Goal: Task Accomplishment & Management: Use online tool/utility

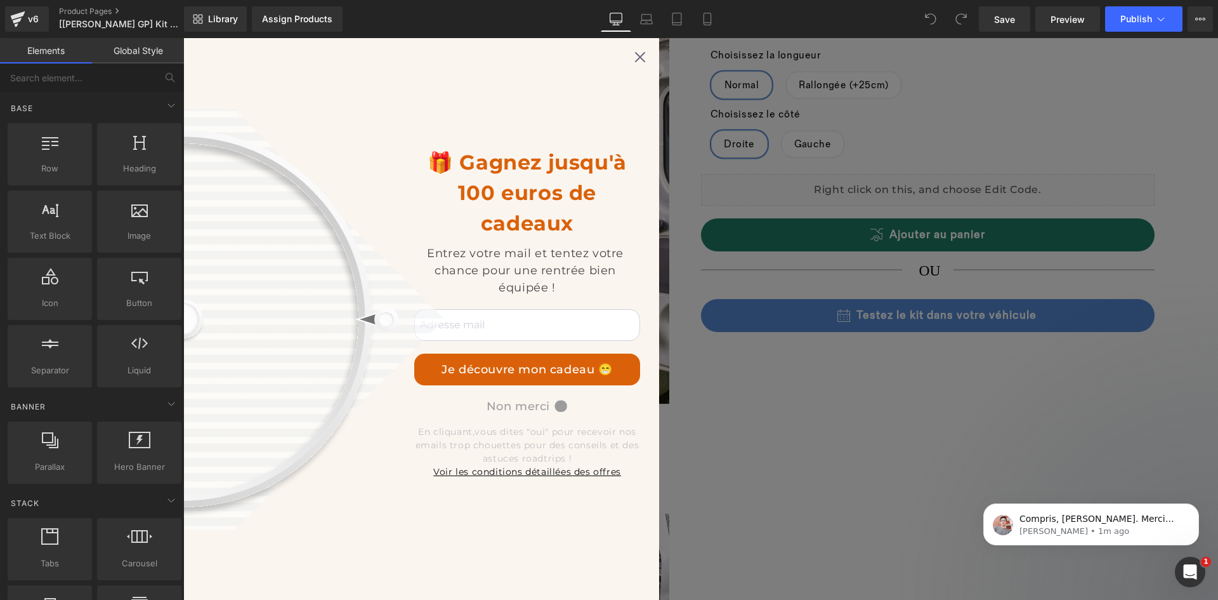
click at [707, 252] on div "🎁 Gagnez jusqu'à 100 euros de cadeaux Entrez votre mail et tentez votre chance …" at bounding box center [700, 318] width 1035 height 561
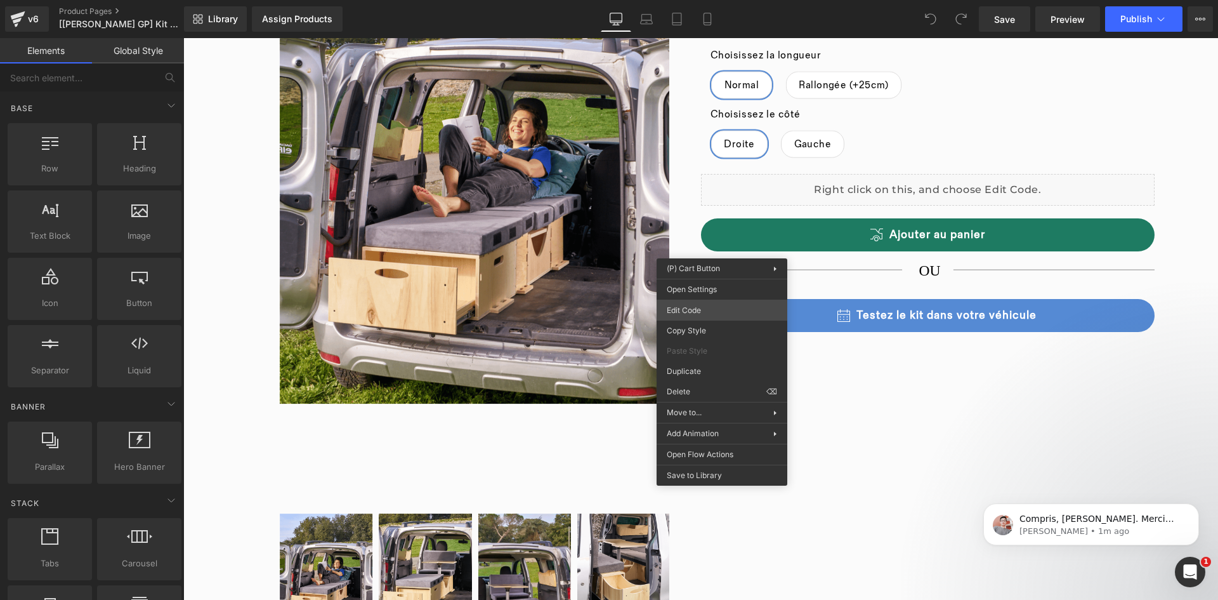
click at [714, 0] on div "You are previewing how the will restyle your page. You can not edit Elements in…" at bounding box center [609, 0] width 1218 height 0
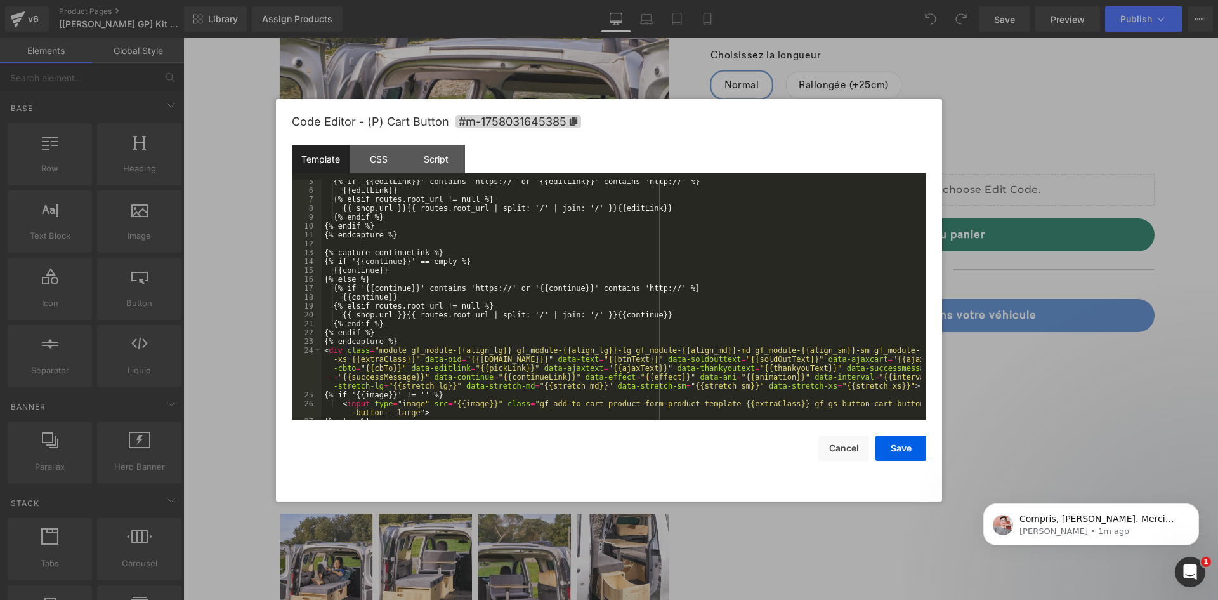
scroll to position [142, 0]
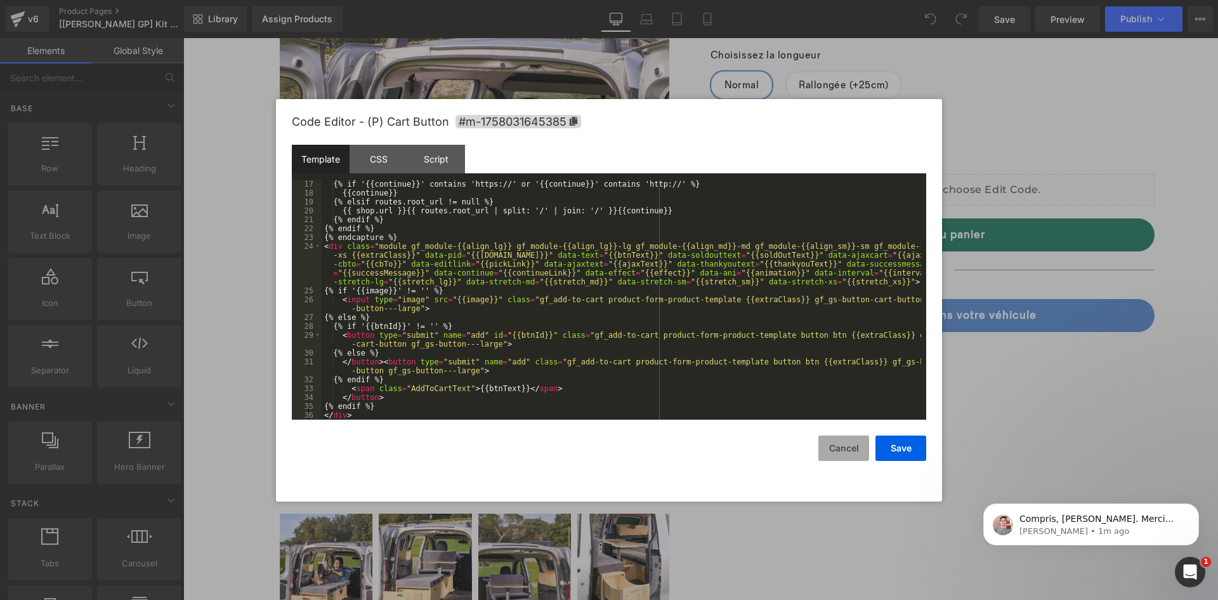
click at [832, 450] on button "Cancel" at bounding box center [843, 447] width 51 height 25
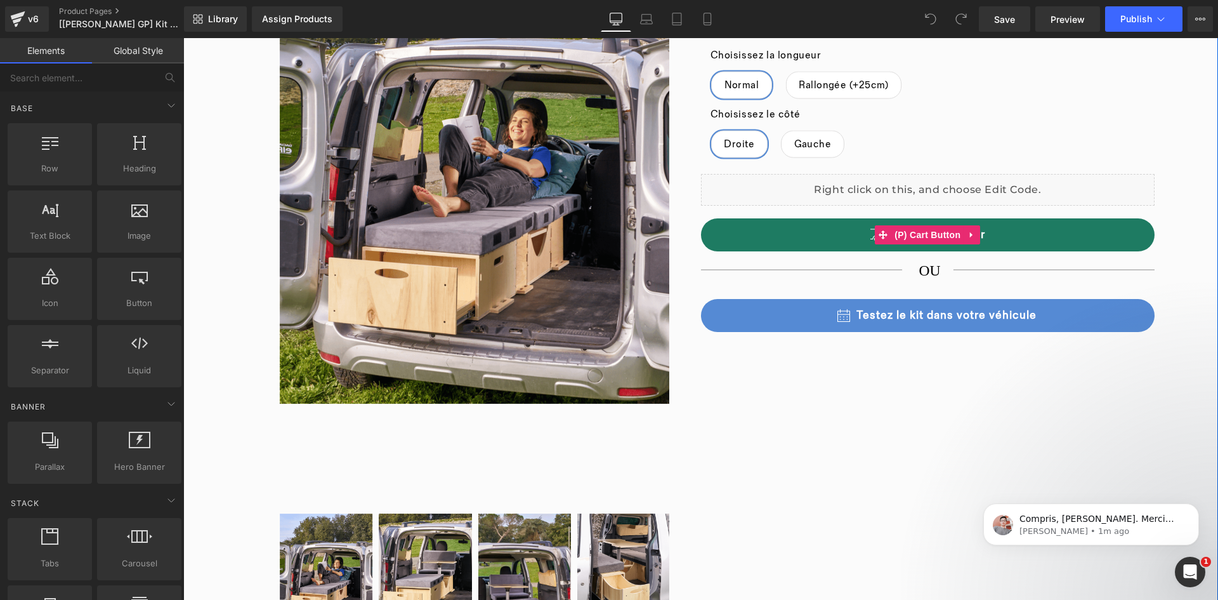
click at [752, 249] on button "Ajouter au panier" at bounding box center [928, 234] width 454 height 33
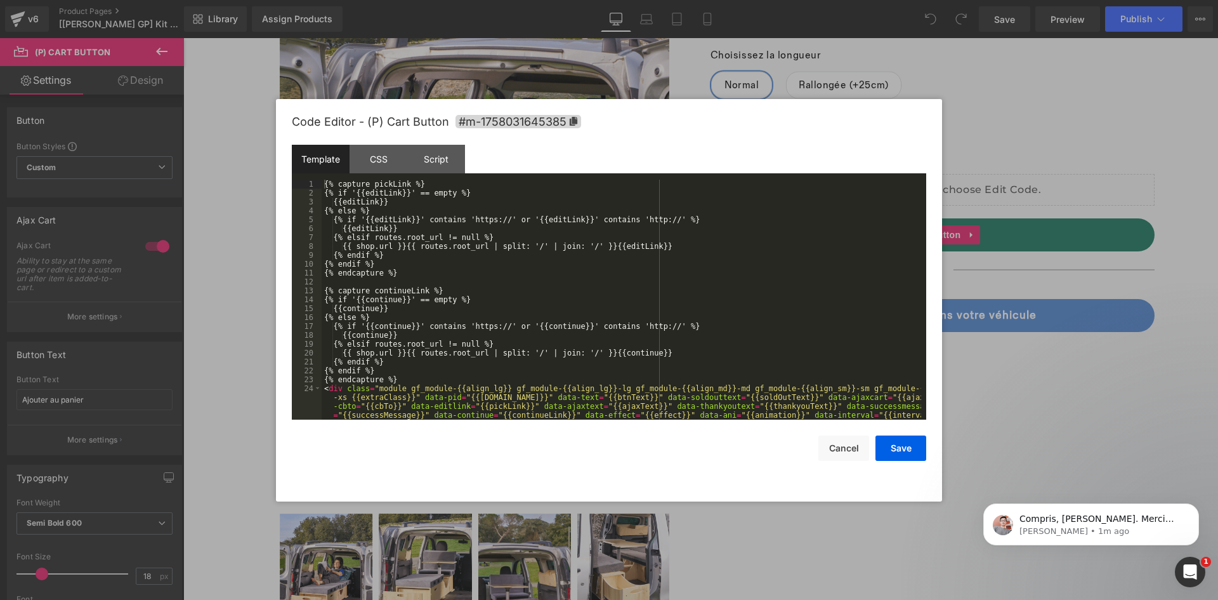
click at [730, 0] on div "You are previewing how the will restyle your page. You can not edit Elements in…" at bounding box center [609, 0] width 1218 height 0
click at [388, 154] on div "CSS" at bounding box center [379, 159] width 58 height 29
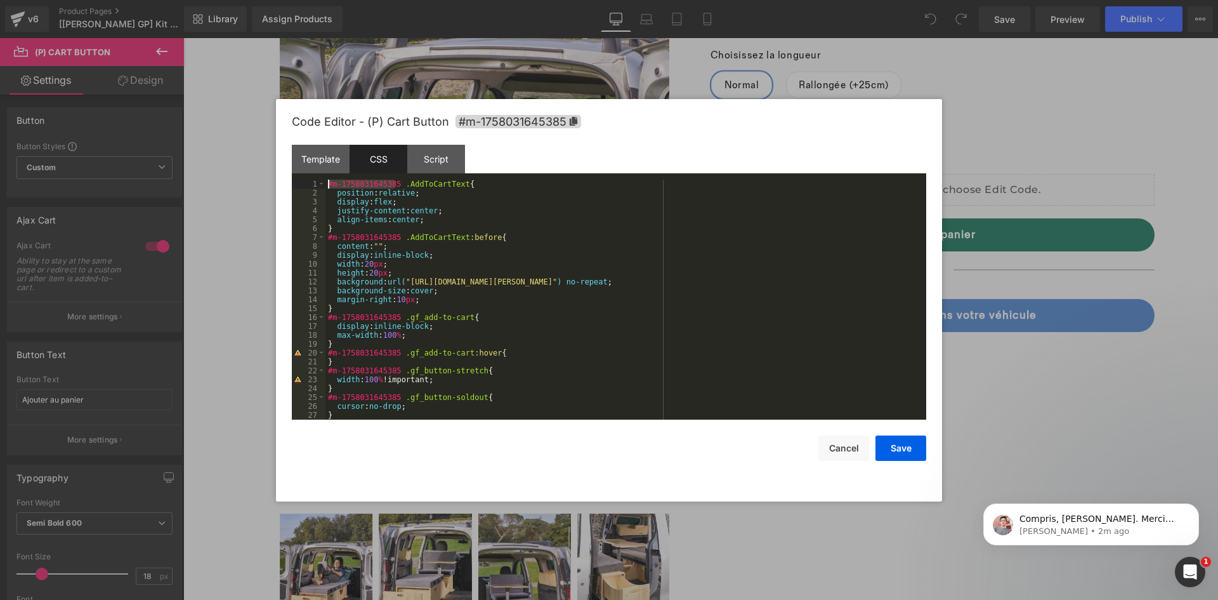
drag, startPoint x: 393, startPoint y: 185, endPoint x: 313, endPoint y: 187, distance: 80.0
click at [313, 187] on pre "1 2 3 4 5 6 7 8 9 10 11 12 13 14 15 16 17 18 19 20 21 22 23 24 25 26 27 28 #m-1…" at bounding box center [609, 300] width 634 height 240
click at [846, 450] on button "Cancel" at bounding box center [843, 447] width 51 height 25
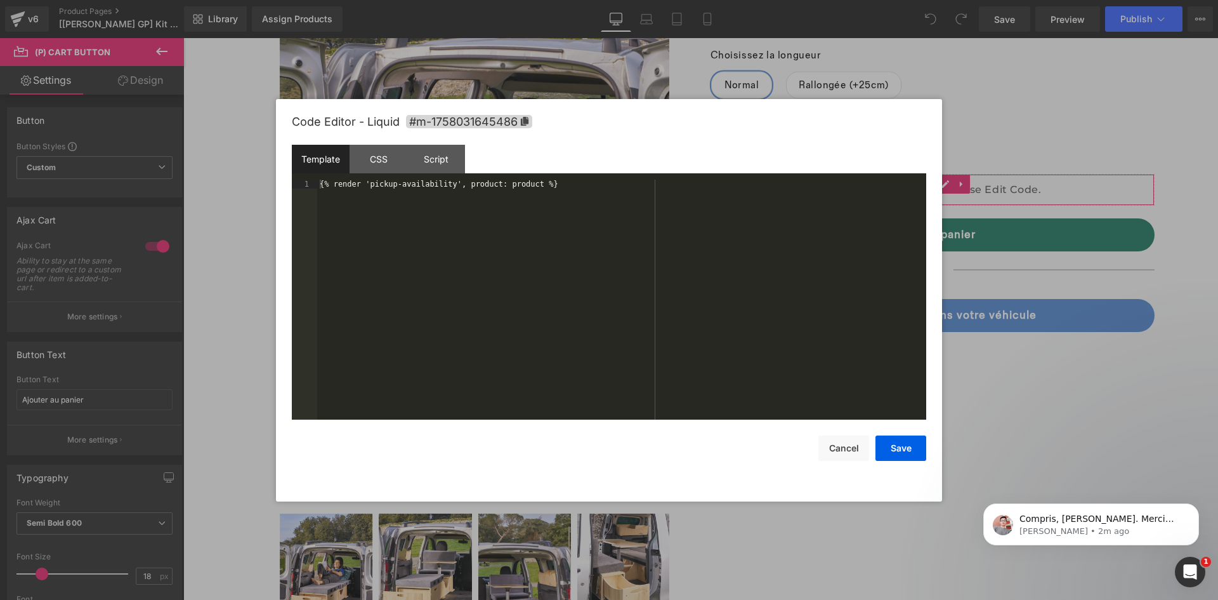
click at [816, 0] on div "You are previewing how the will restyle your page. You can not edit Elements in…" at bounding box center [609, 0] width 1218 height 0
click at [419, 166] on div "Script" at bounding box center [436, 159] width 58 height 29
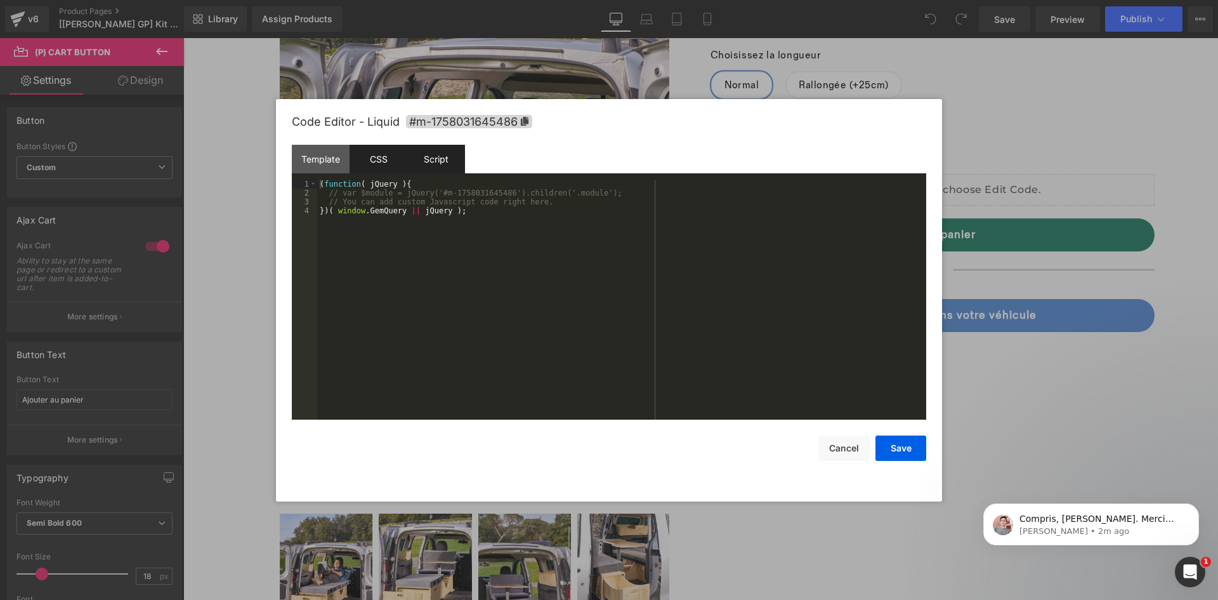
click at [384, 162] on div "CSS" at bounding box center [379, 159] width 58 height 29
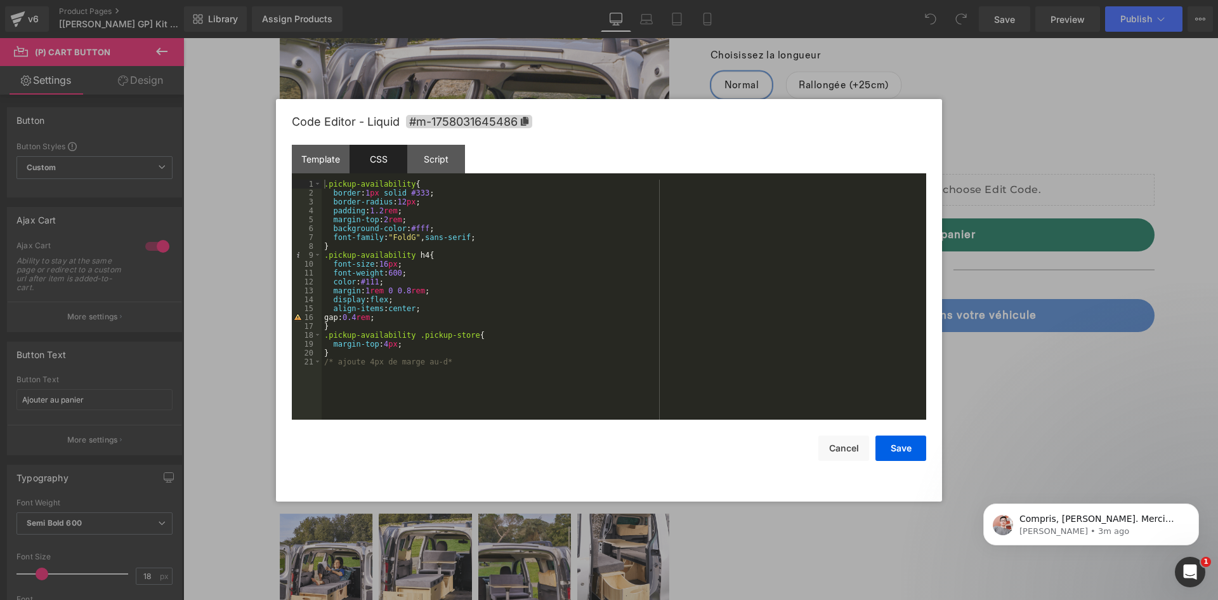
click at [1017, 117] on div at bounding box center [609, 300] width 1218 height 600
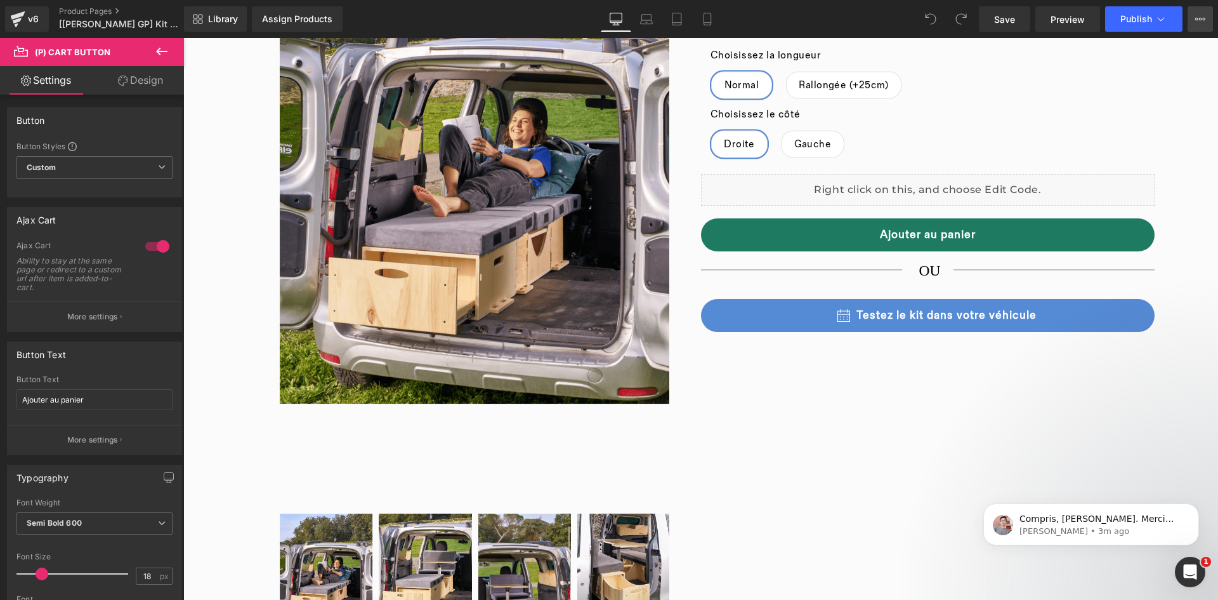
click at [1197, 23] on button "View Live Page View with current Template Save Template to Library Schedule Pub…" at bounding box center [1200, 18] width 25 height 25
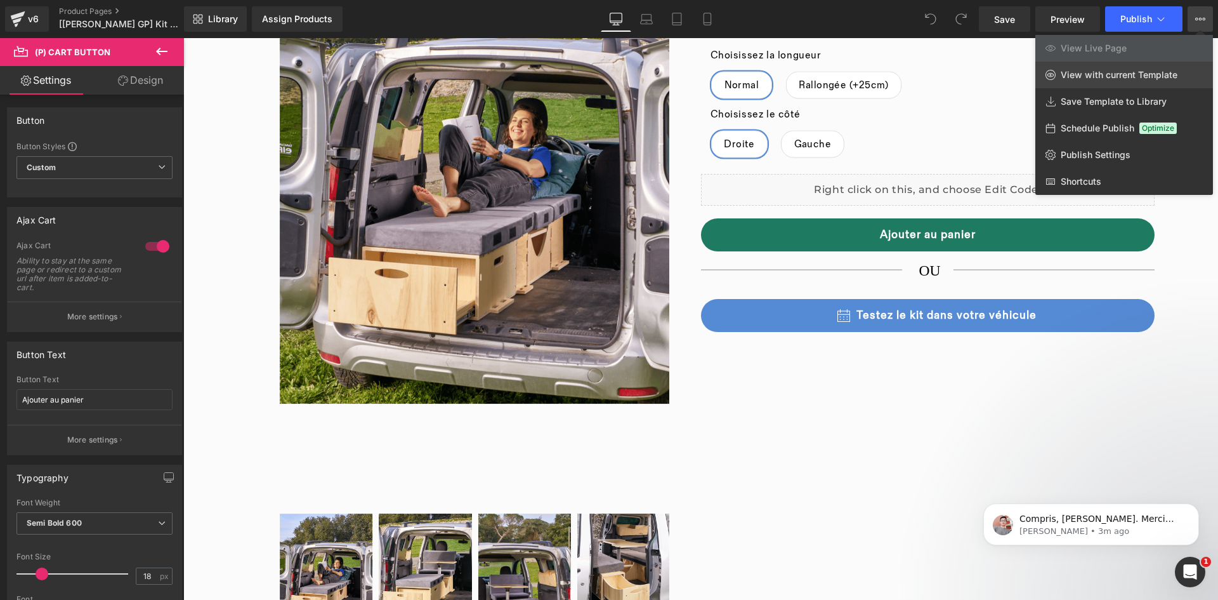
click at [1118, 70] on span "View with current Template" at bounding box center [1119, 74] width 117 height 11
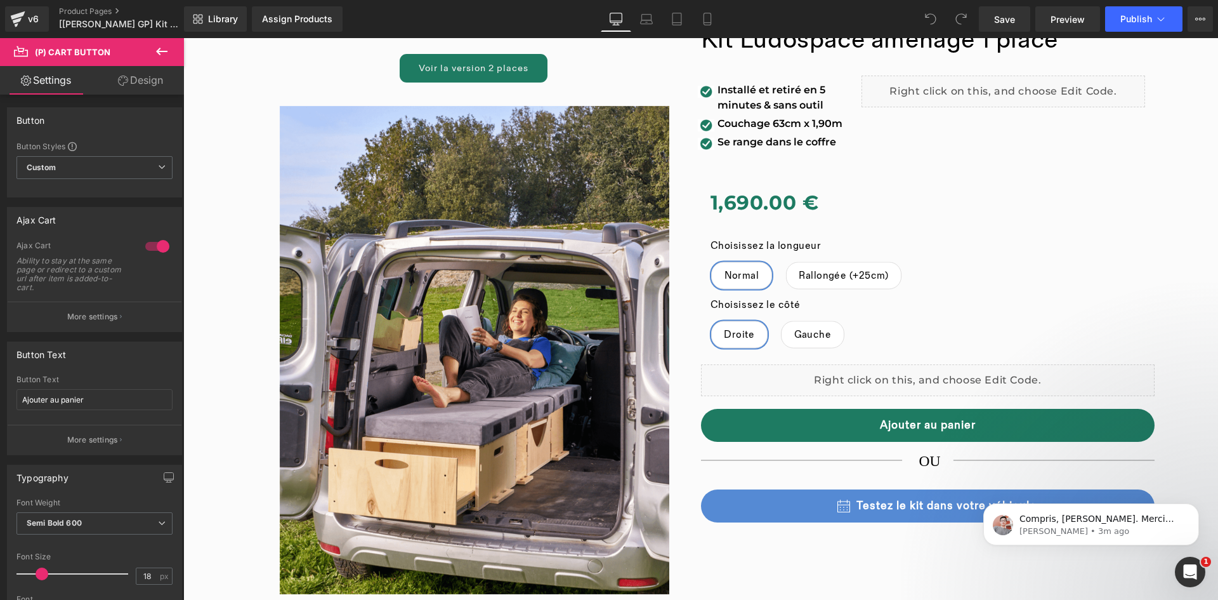
scroll to position [0, 0]
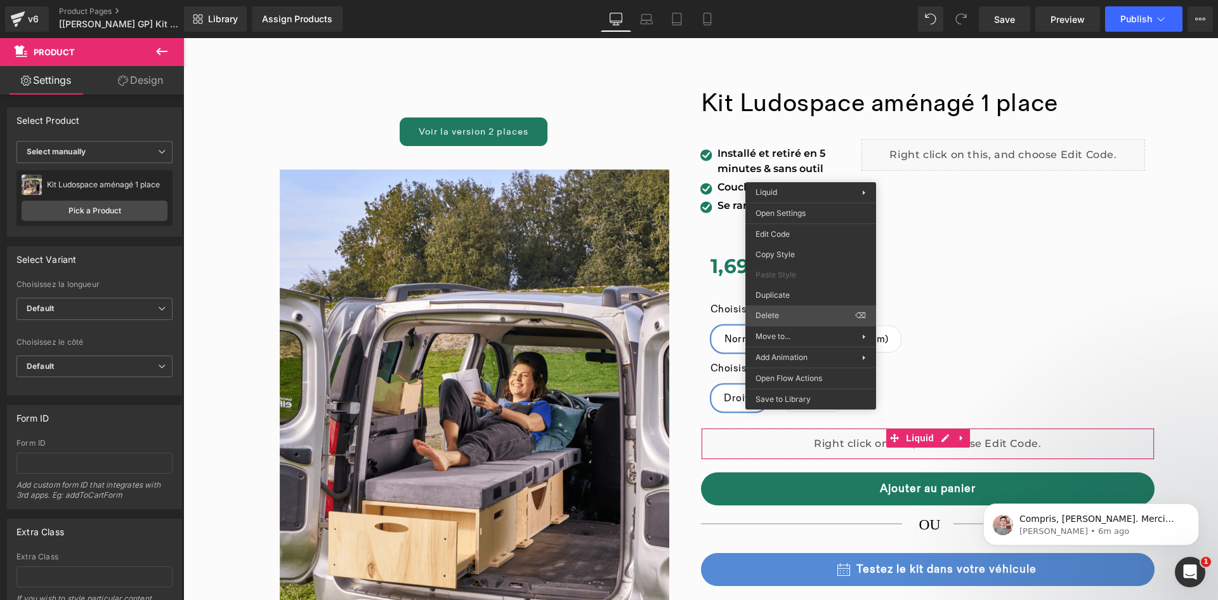
scroll to position [190, 0]
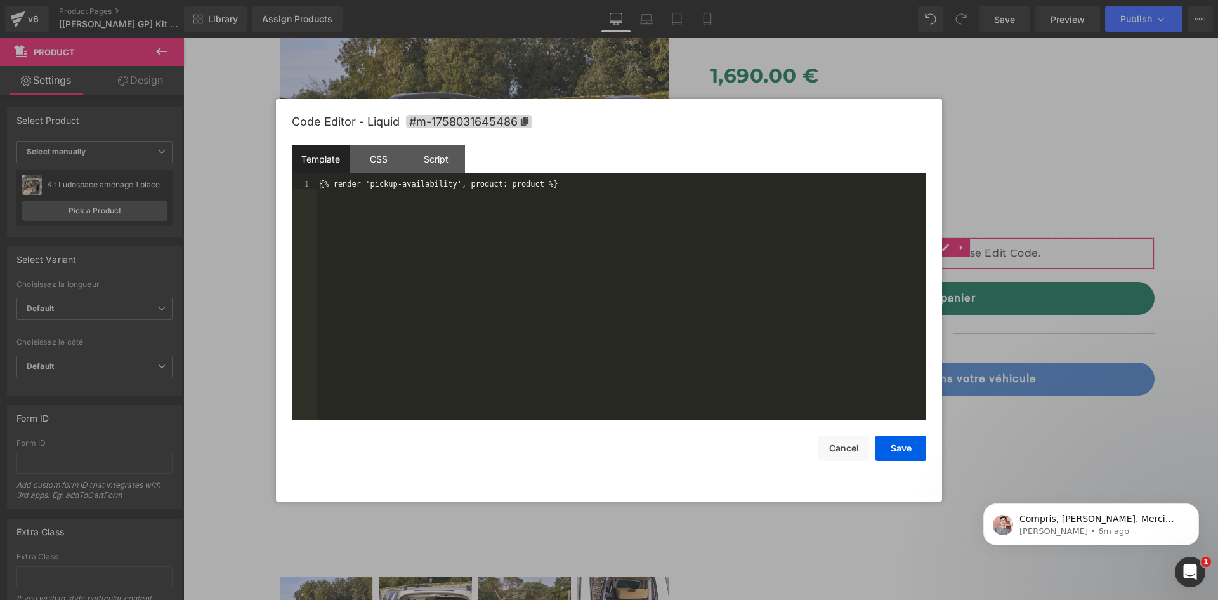
click at [768, 0] on div "Product You are previewing how the will restyle your page. You can not edit Ele…" at bounding box center [609, 0] width 1218 height 0
click at [412, 166] on div "Script" at bounding box center [436, 159] width 58 height 29
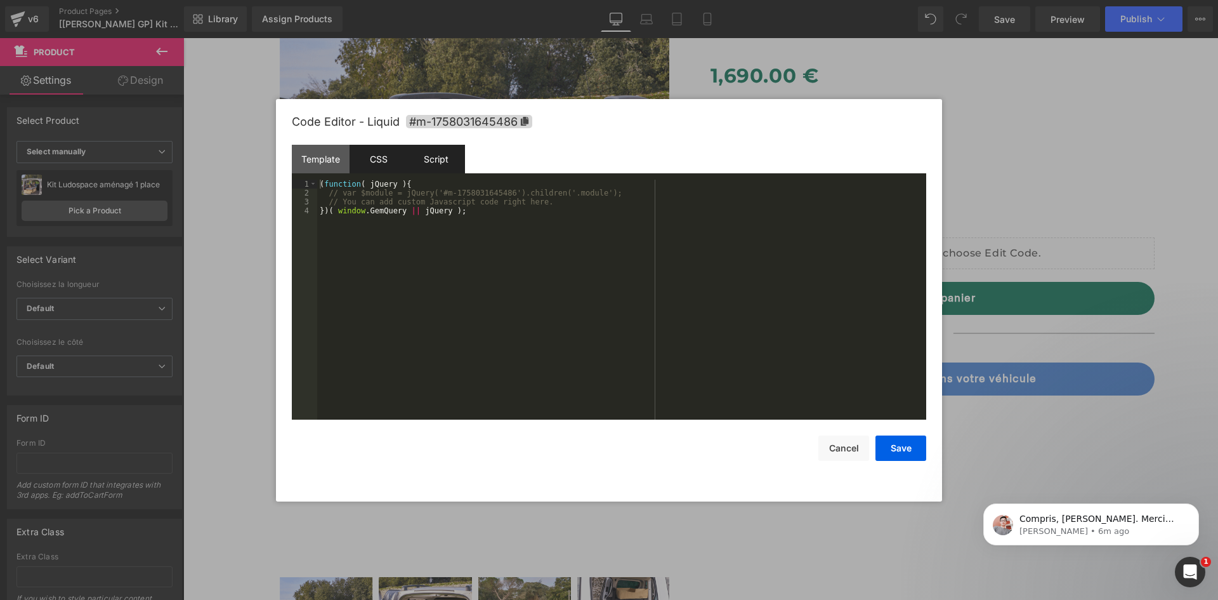
click at [398, 162] on div "CSS" at bounding box center [379, 159] width 58 height 29
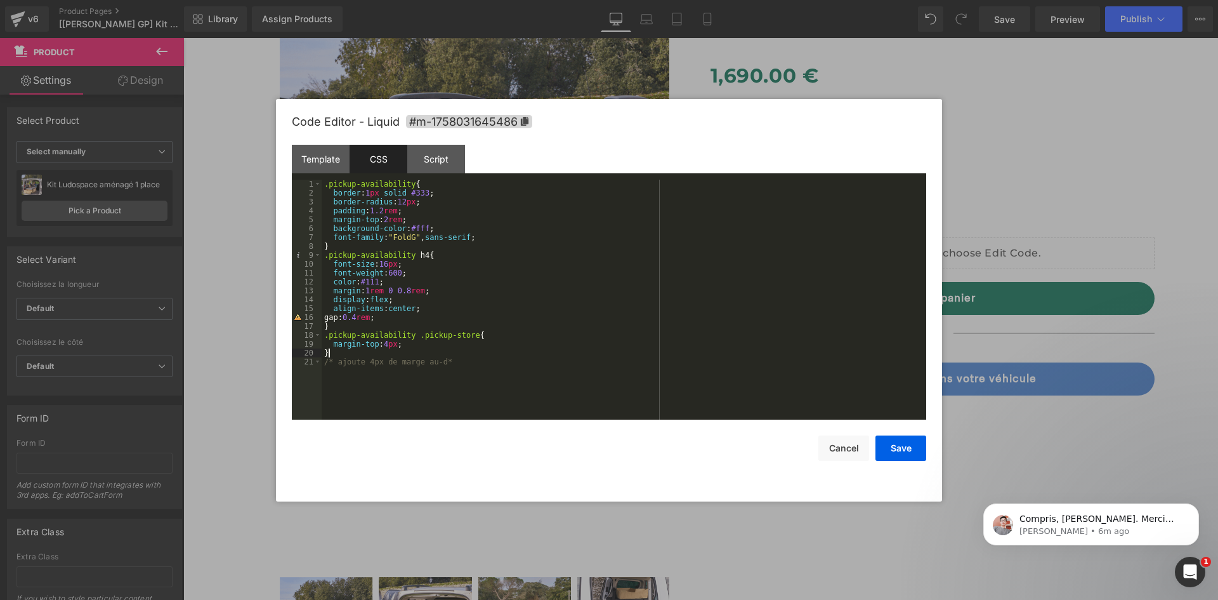
click at [565, 352] on div ".pickup-availability { border : 1 px solid #333 ; border-radius : 12 px ; paddi…" at bounding box center [624, 309] width 605 height 258
